Goal: Entertainment & Leisure: Consume media (video, audio)

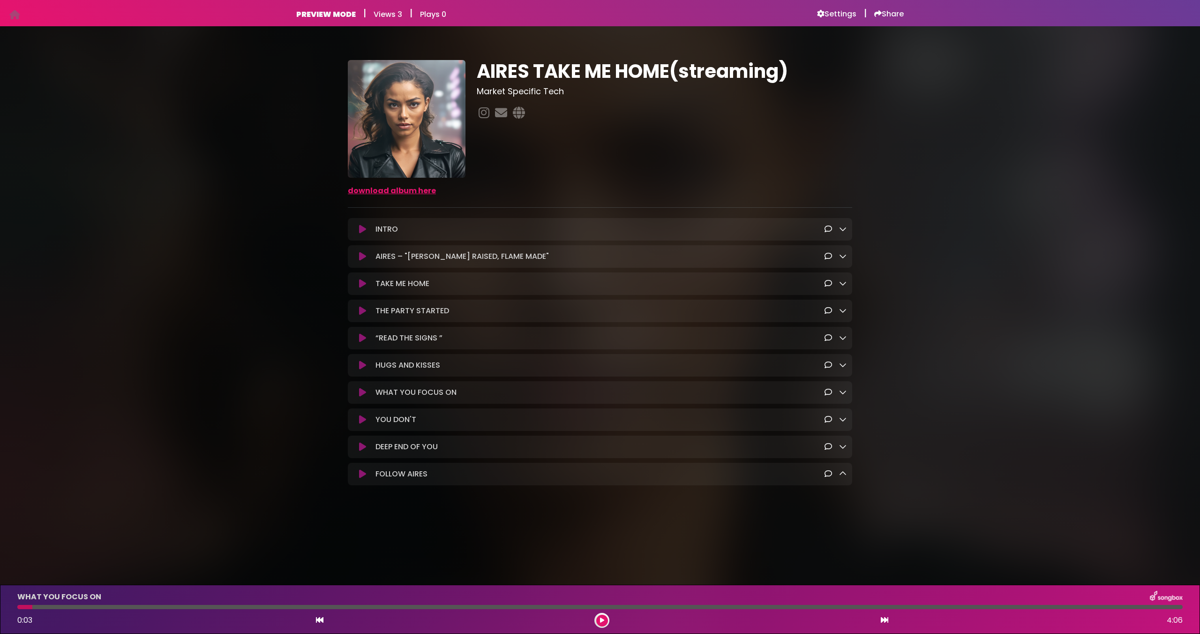
click at [353, 388] on button at bounding box center [362, 392] width 18 height 9
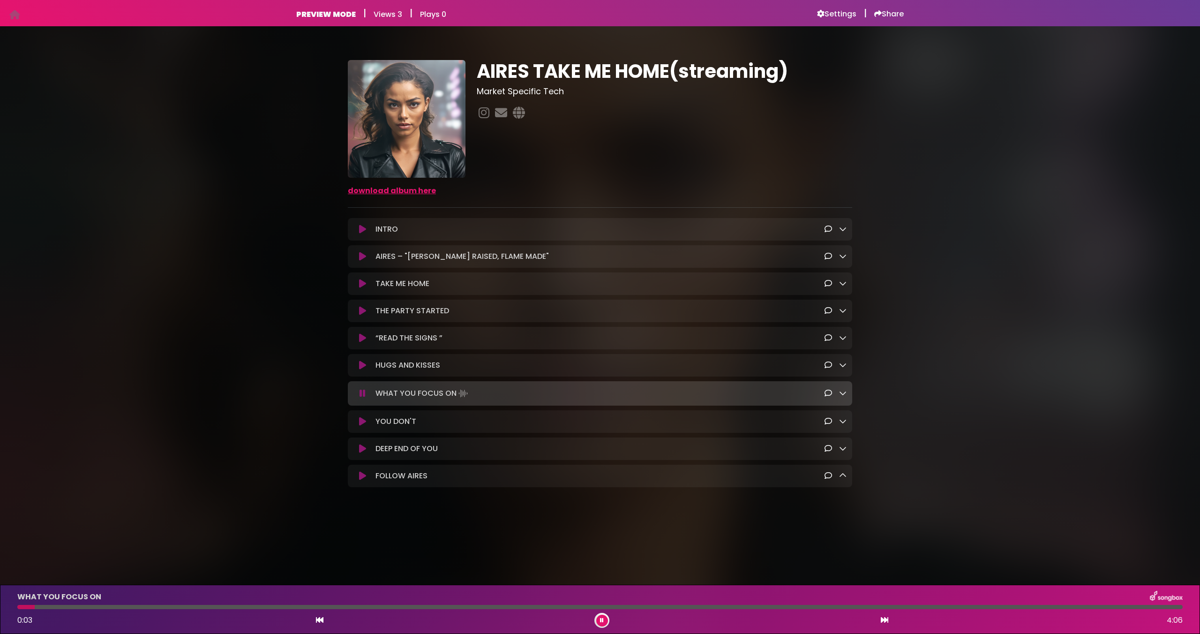
click at [353, 388] on button at bounding box center [362, 392] width 18 height 9
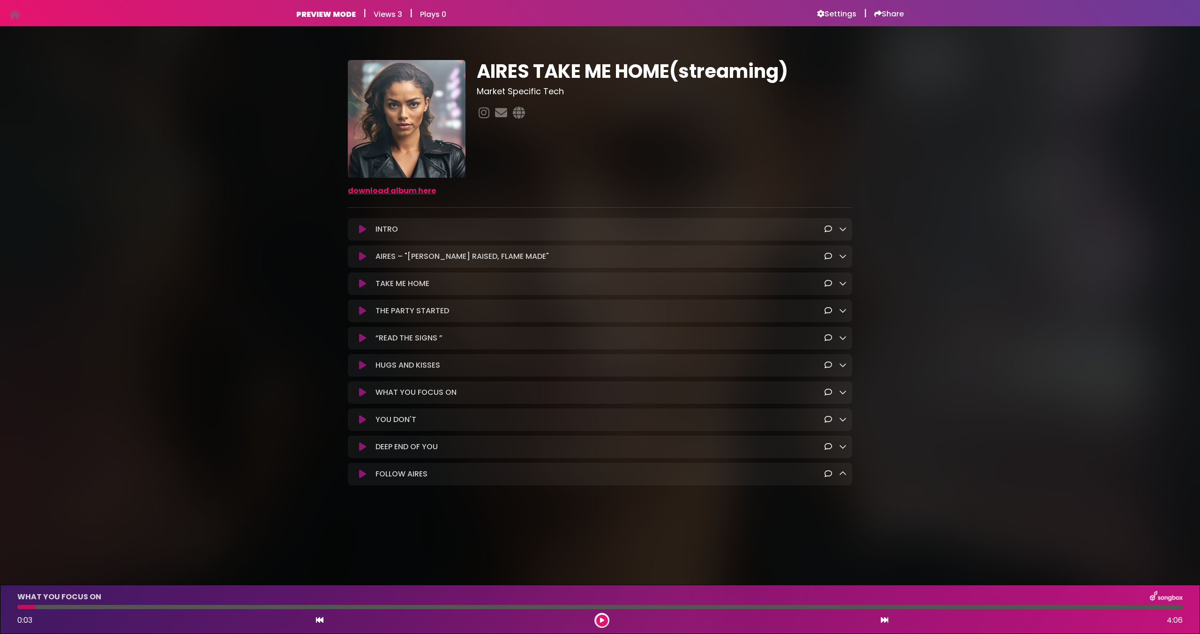
click at [362, 232] on icon at bounding box center [362, 228] width 7 height 9
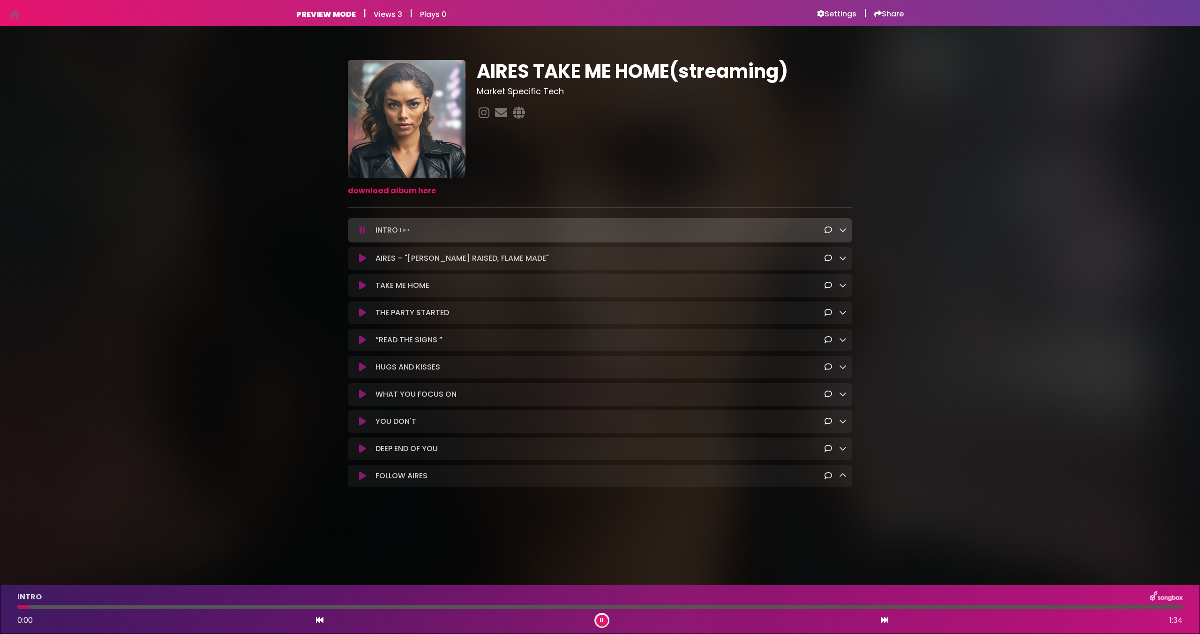
click at [353, 225] on button at bounding box center [362, 229] width 18 height 9
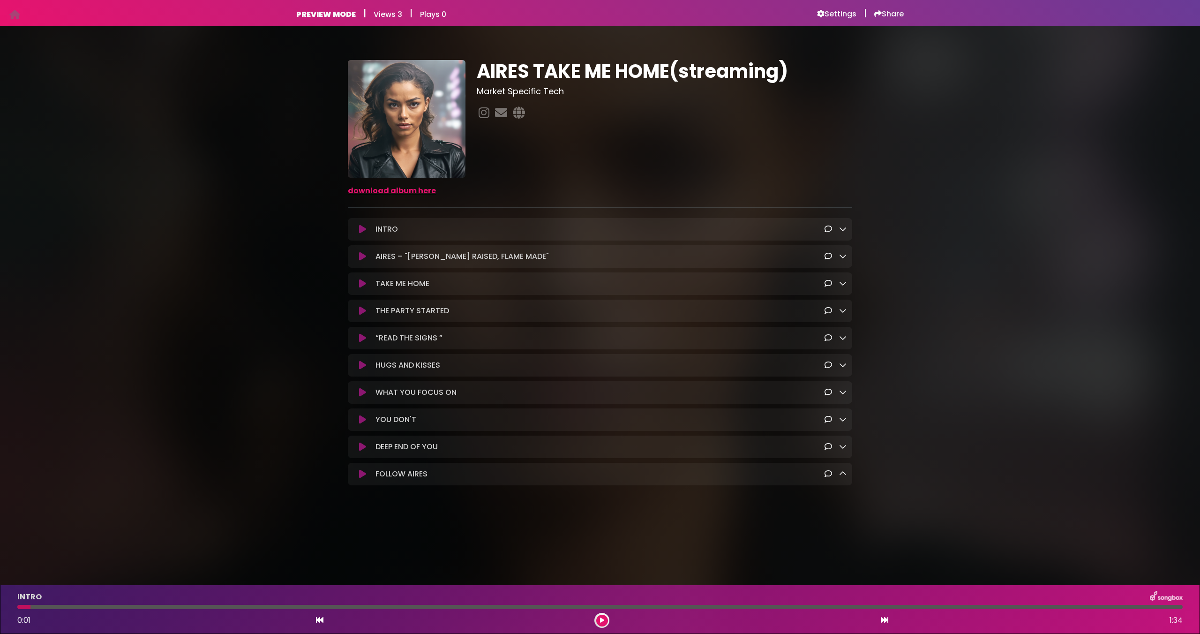
click at [362, 232] on icon at bounding box center [362, 228] width 7 height 9
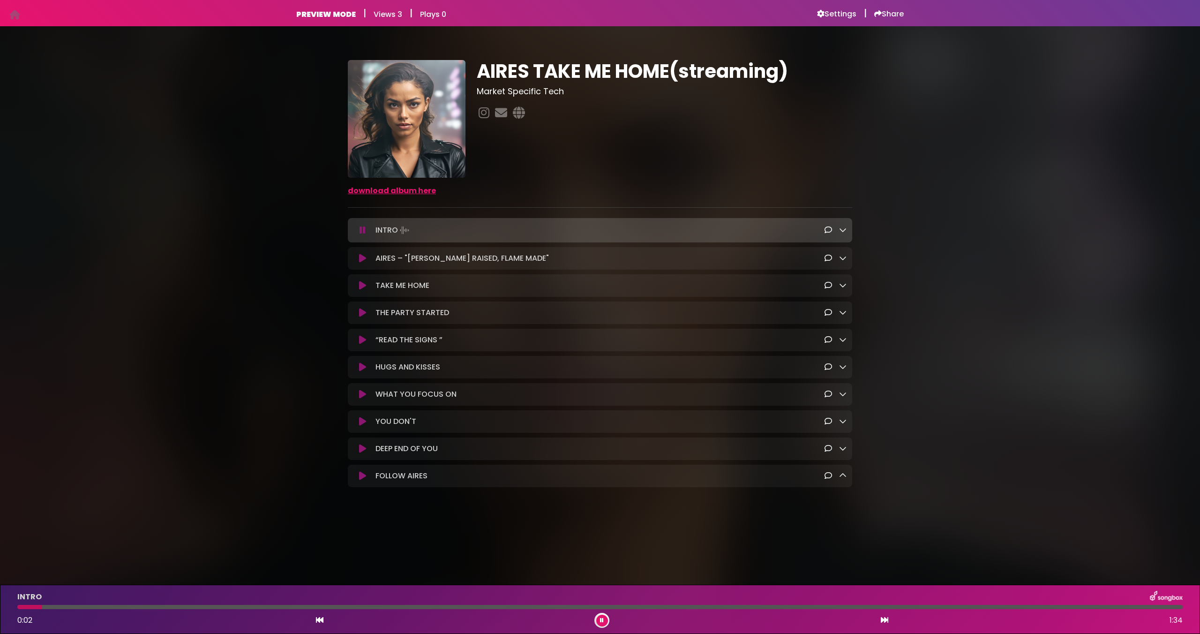
click at [362, 232] on icon at bounding box center [362, 229] width 6 height 9
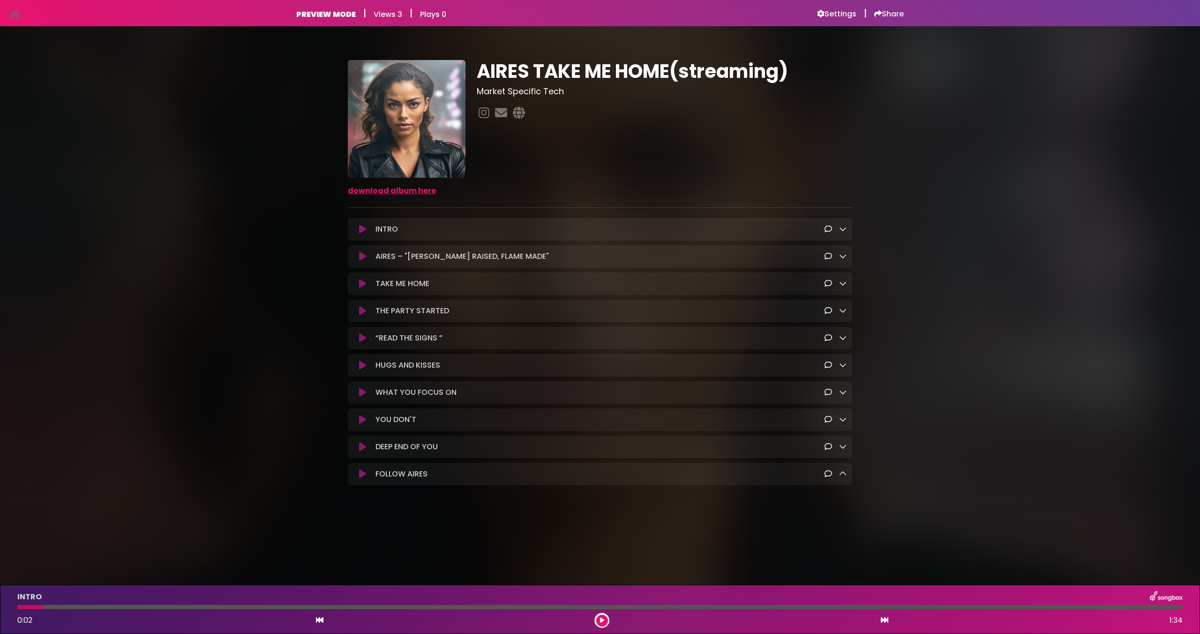
click at [362, 232] on icon at bounding box center [362, 228] width 7 height 9
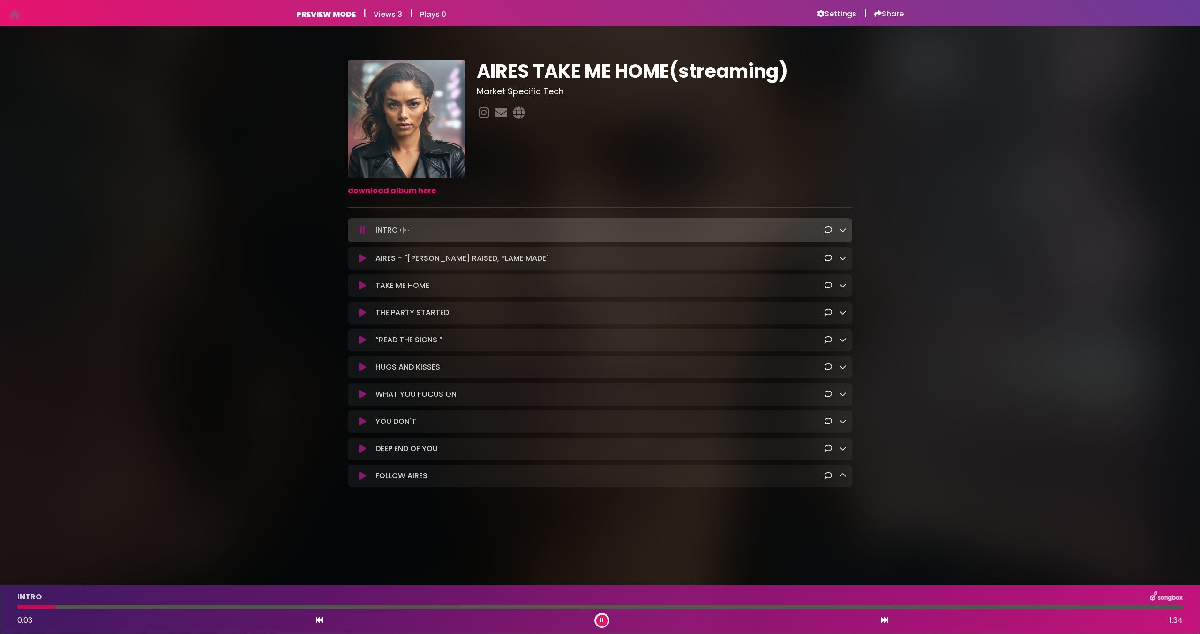
click at [362, 232] on icon at bounding box center [362, 229] width 6 height 9
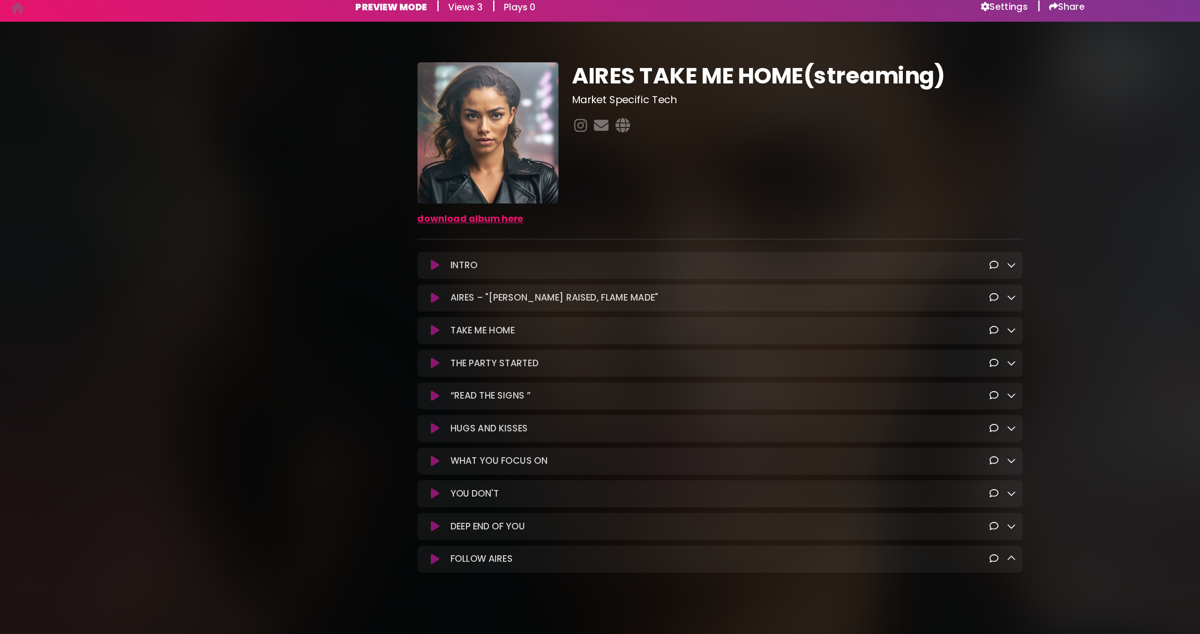
click at [363, 231] on icon at bounding box center [362, 228] width 7 height 9
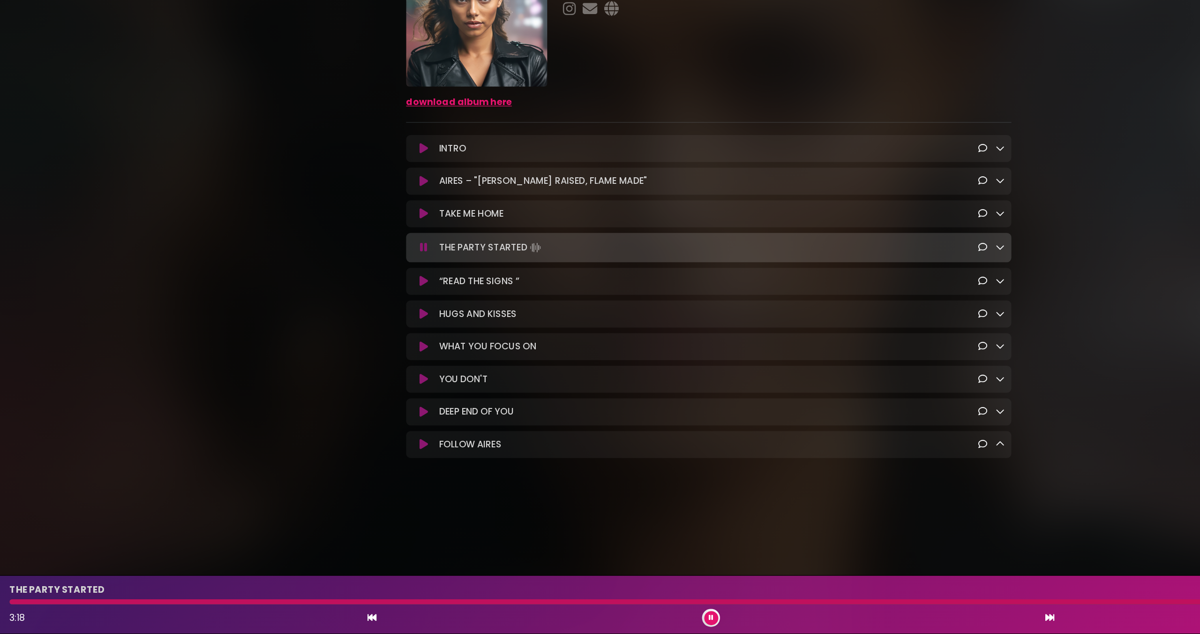
click at [363, 314] on icon at bounding box center [362, 311] width 6 height 9
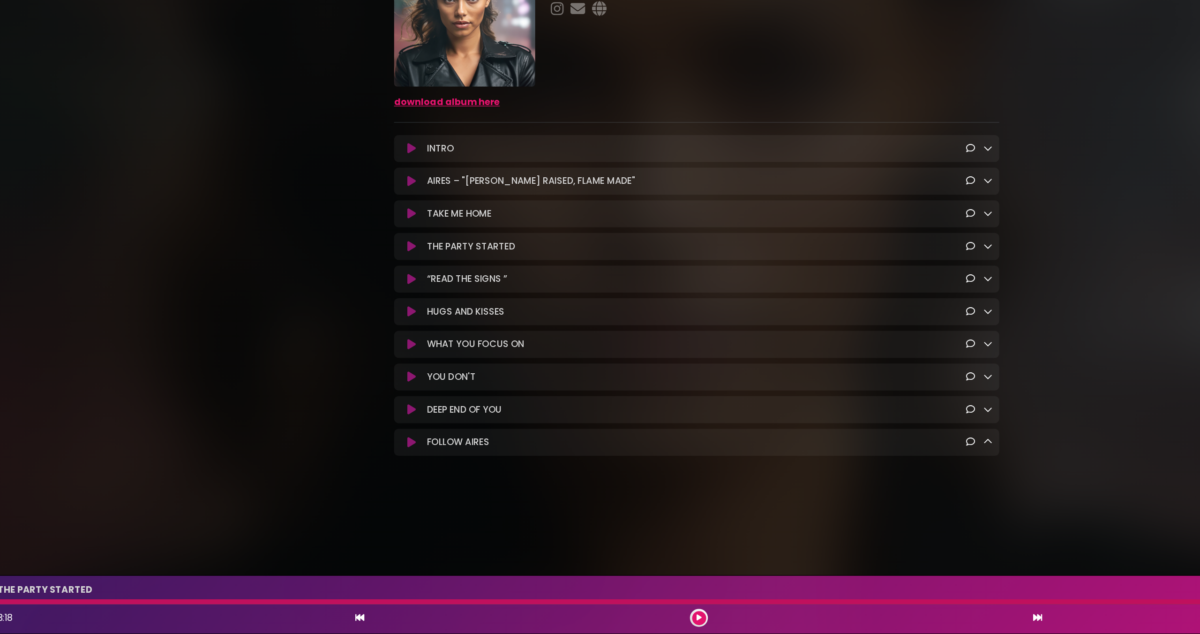
click at [369, 338] on button at bounding box center [362, 337] width 18 height 9
click at [598, 619] on button at bounding box center [602, 620] width 12 height 12
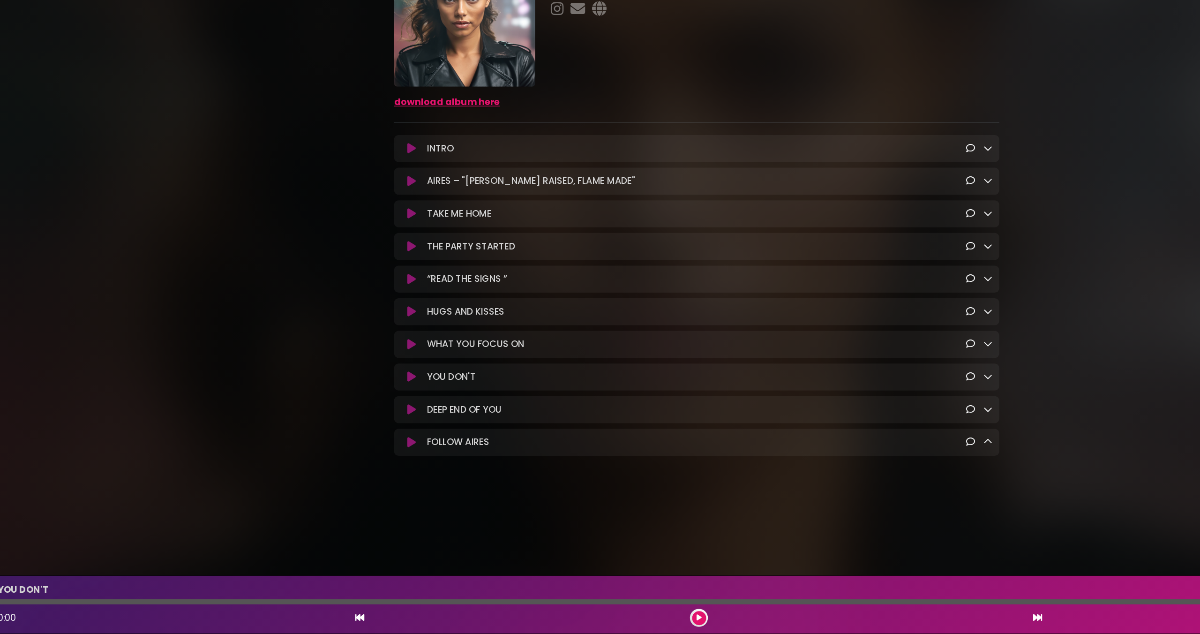
click at [361, 422] on icon at bounding box center [362, 419] width 7 height 9
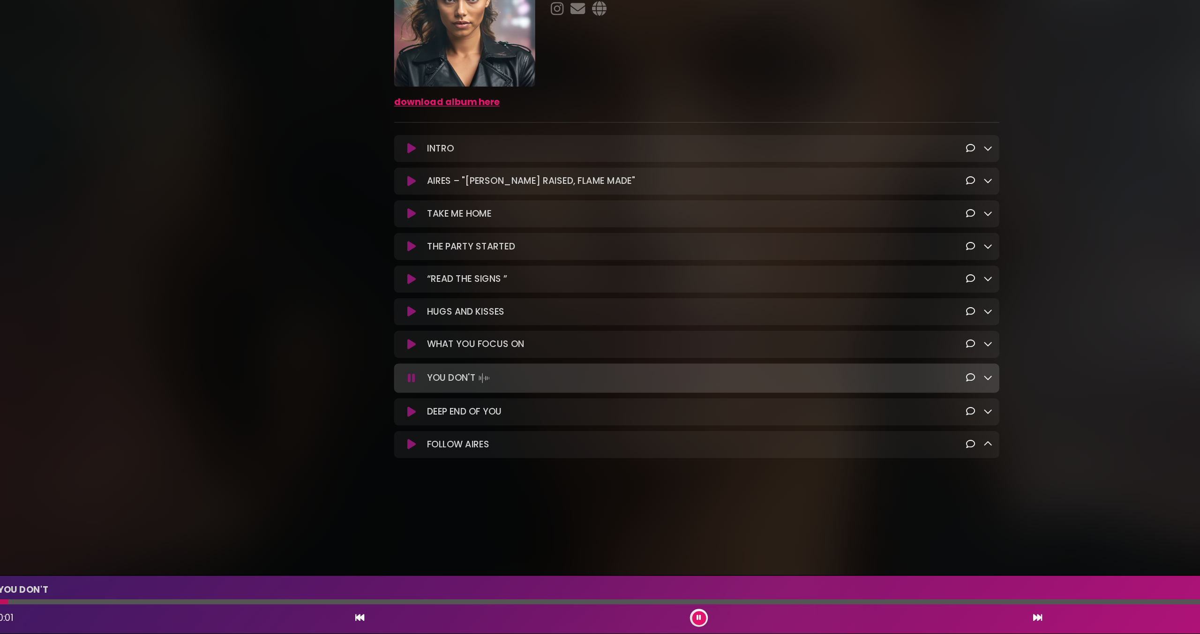
click at [361, 422] on icon at bounding box center [362, 420] width 6 height 9
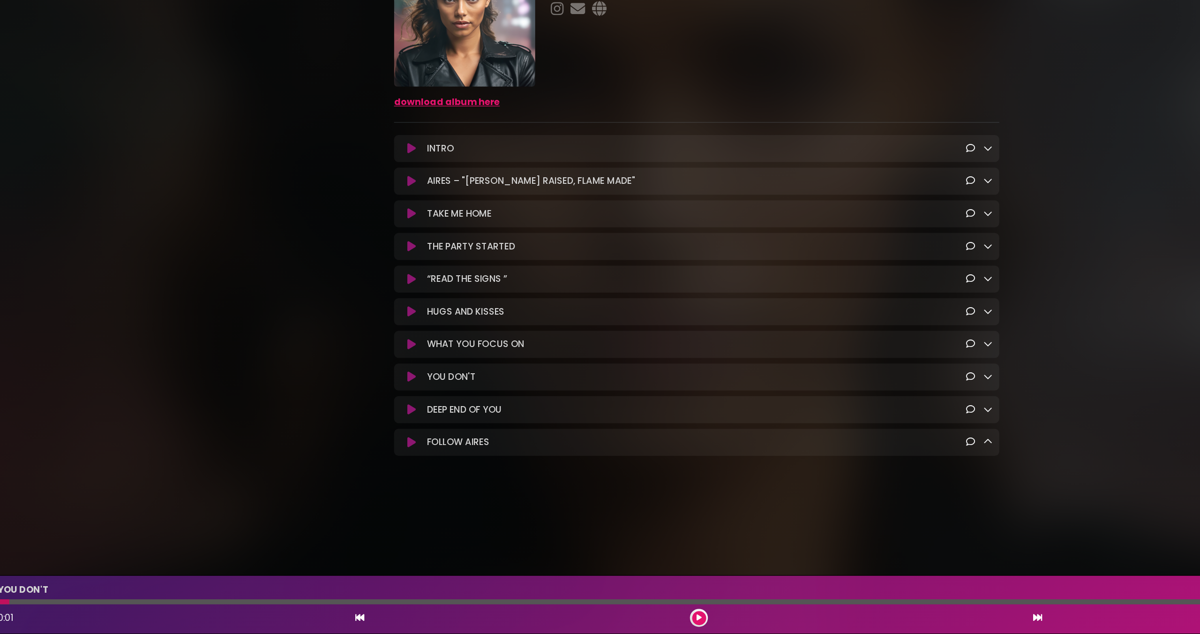
click at [361, 422] on icon at bounding box center [362, 419] width 7 height 9
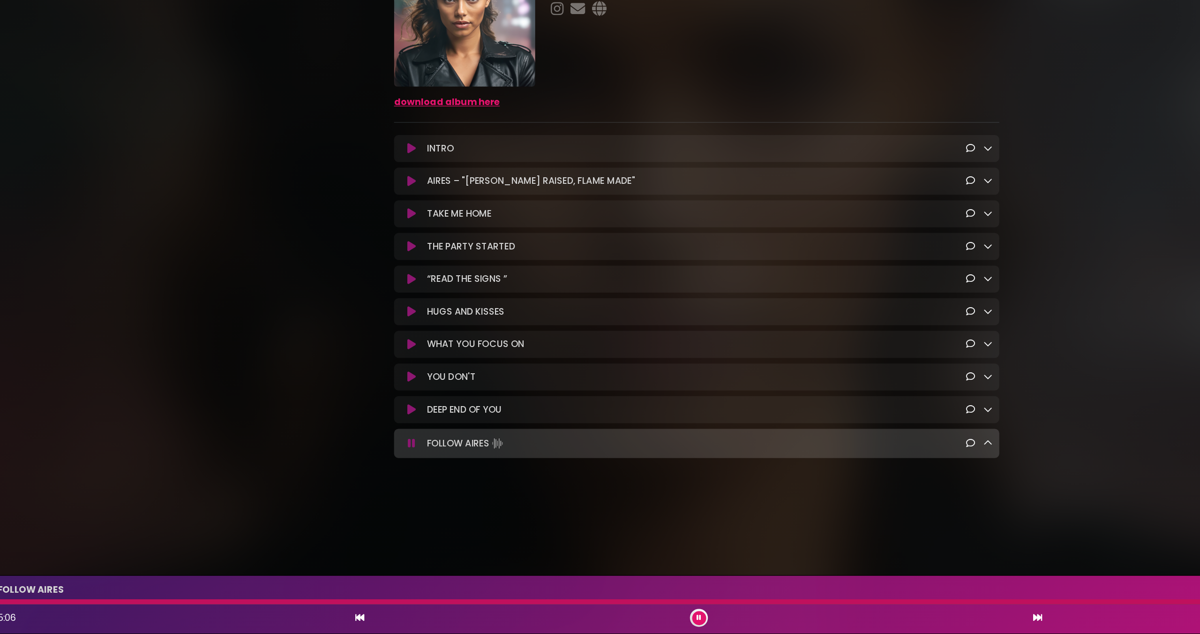
click at [604, 623] on button at bounding box center [602, 620] width 12 height 12
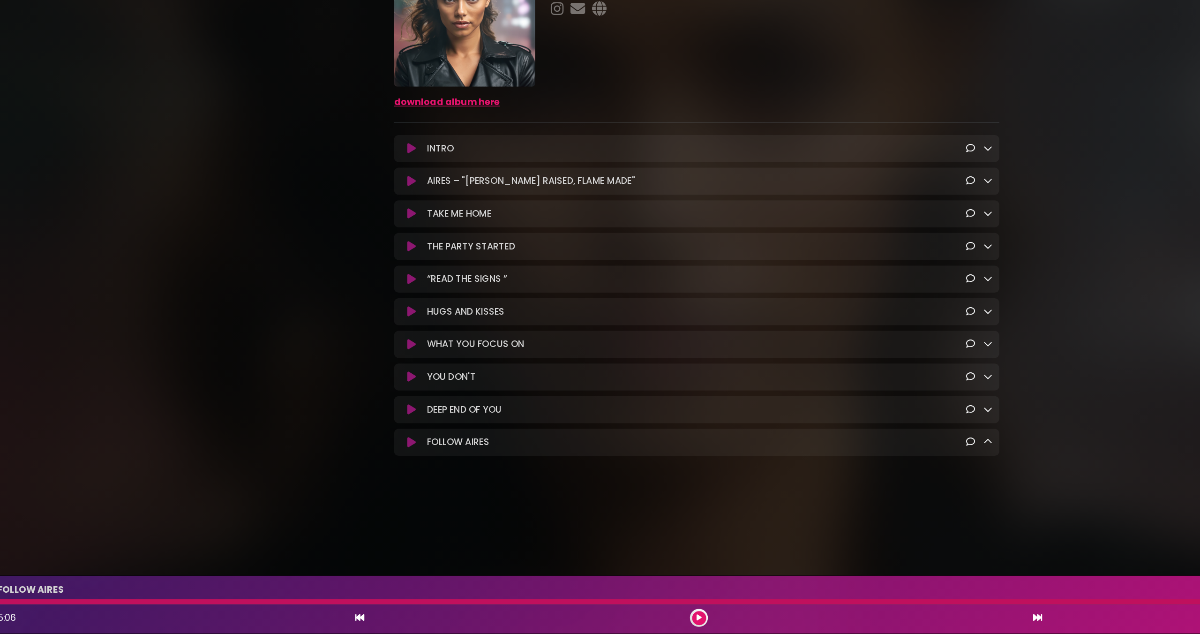
click at [354, 310] on button at bounding box center [362, 310] width 18 height 9
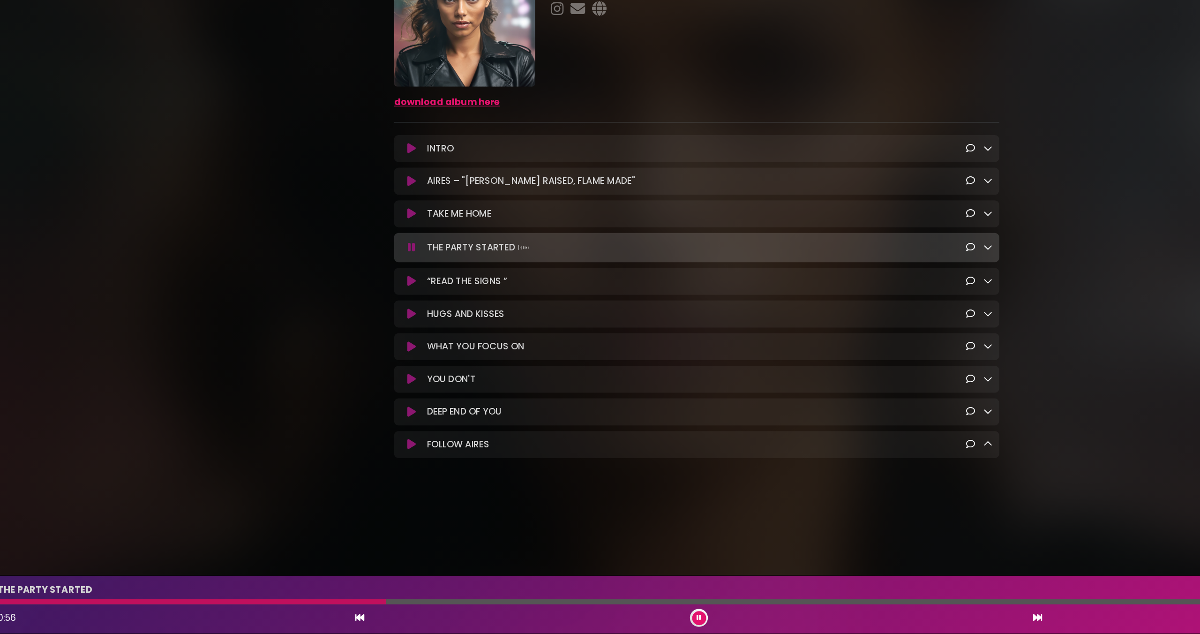
click at [601, 618] on icon at bounding box center [602, 620] width 4 height 6
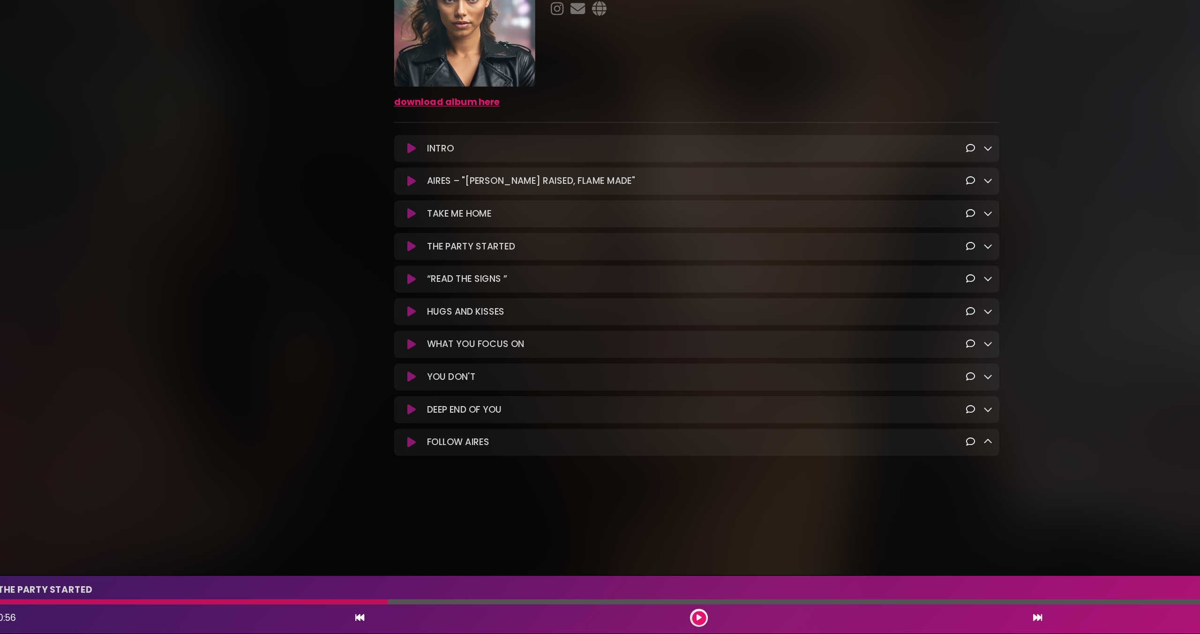
click at [364, 478] on icon at bounding box center [362, 473] width 7 height 9
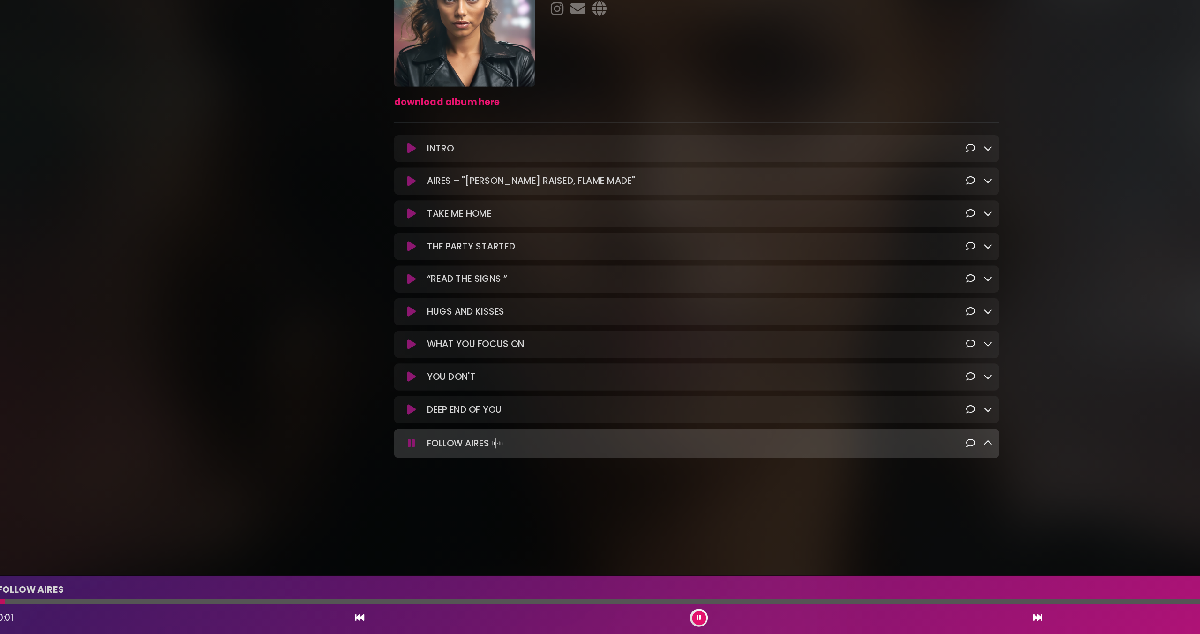
click at [357, 476] on button at bounding box center [362, 474] width 18 height 9
